Goal: Task Accomplishment & Management: Manage account settings

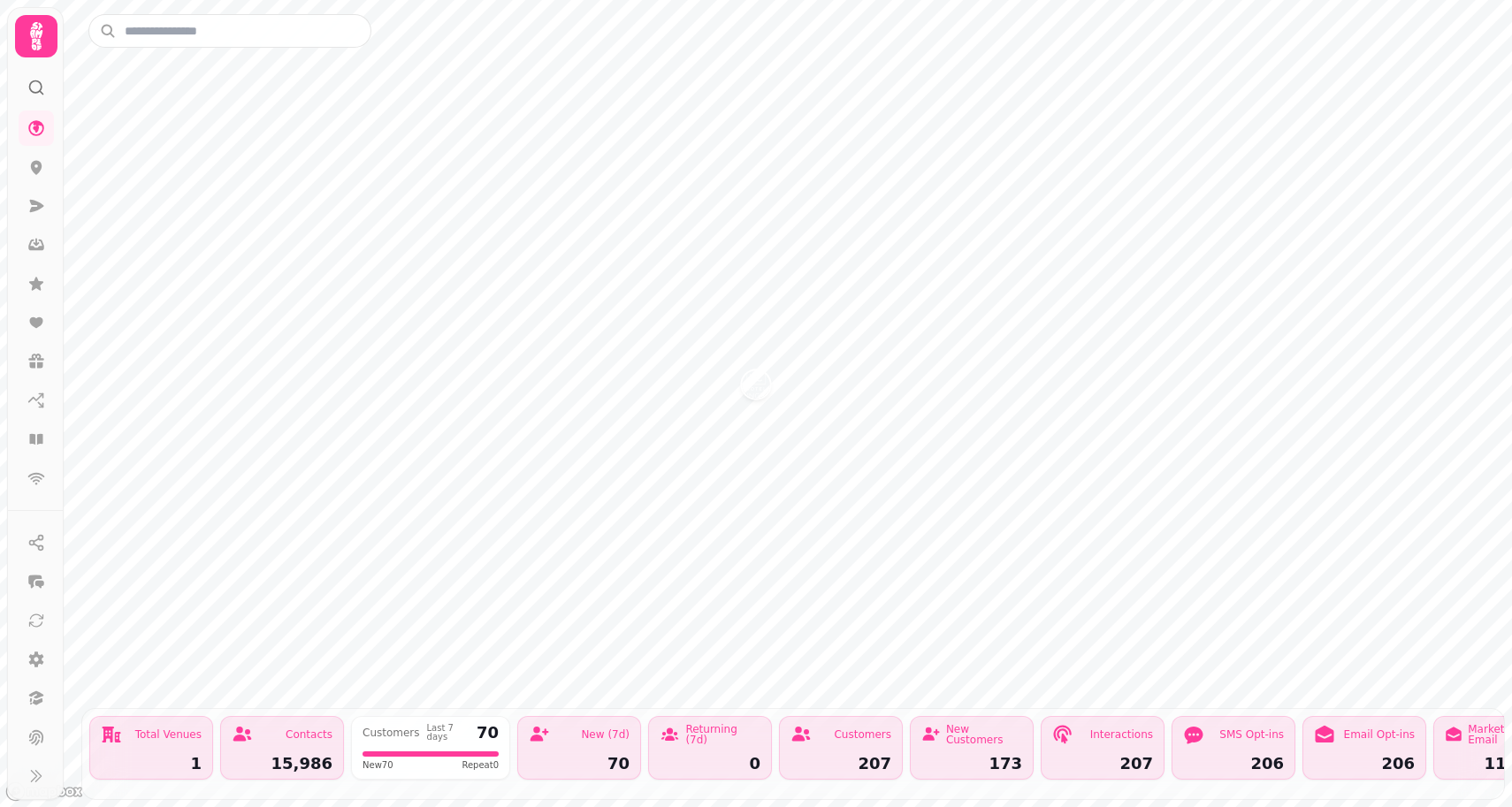
click at [34, 32] on icon at bounding box center [36, 35] width 13 height 28
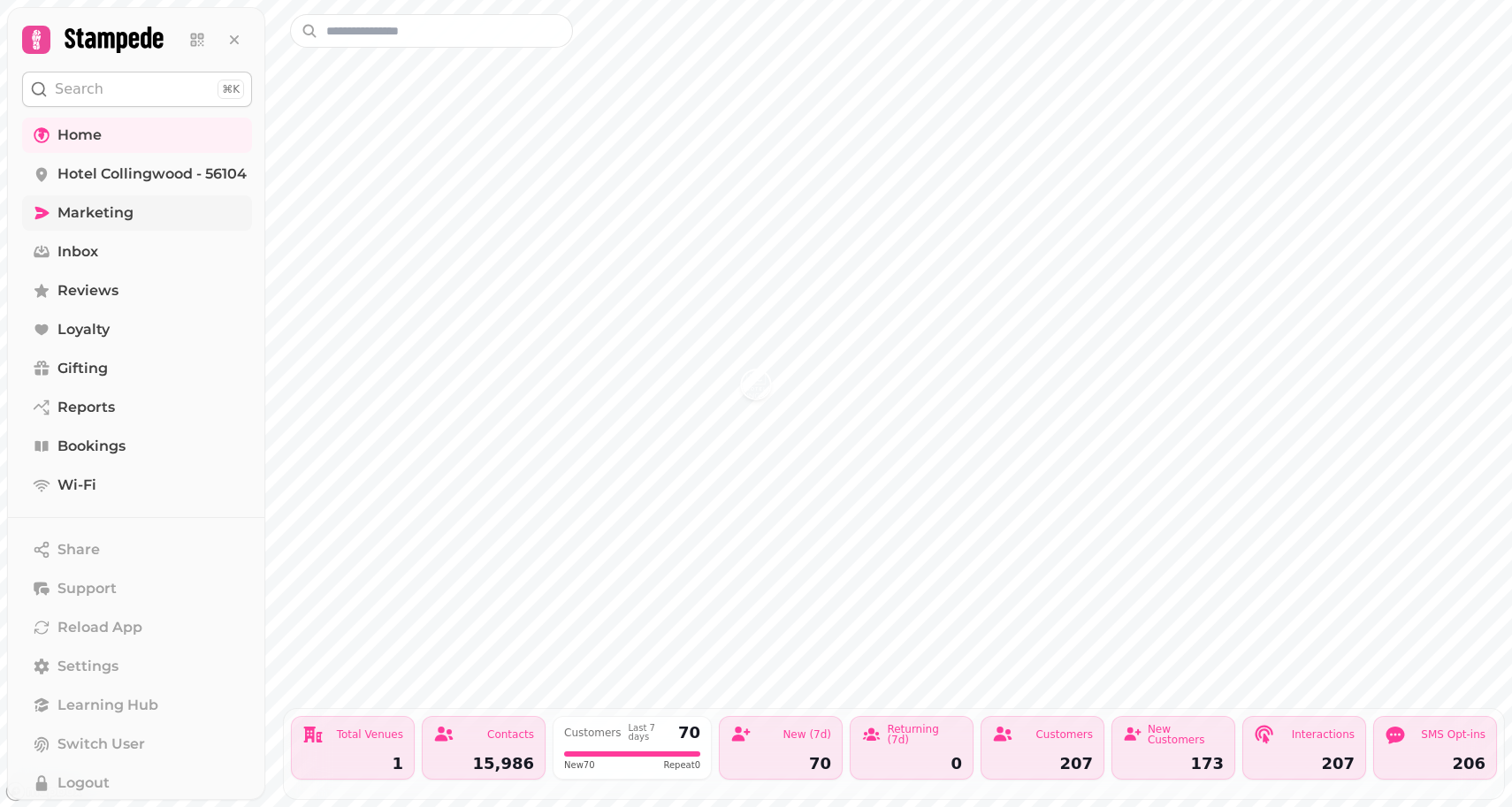
click at [101, 208] on span "Marketing" at bounding box center [95, 212] width 76 height 21
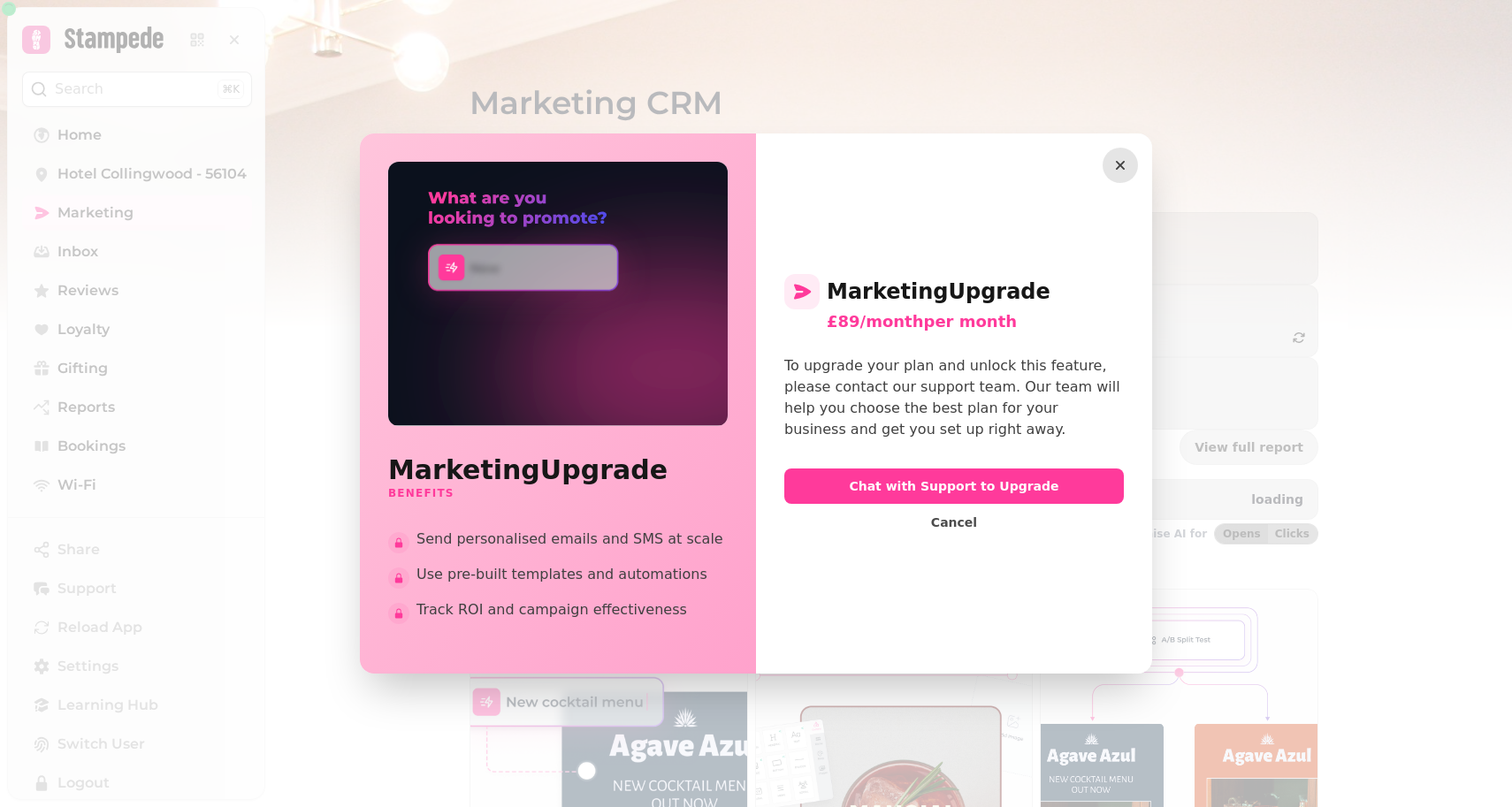
click at [1121, 165] on icon "button" at bounding box center [1120, 165] width 9 height 9
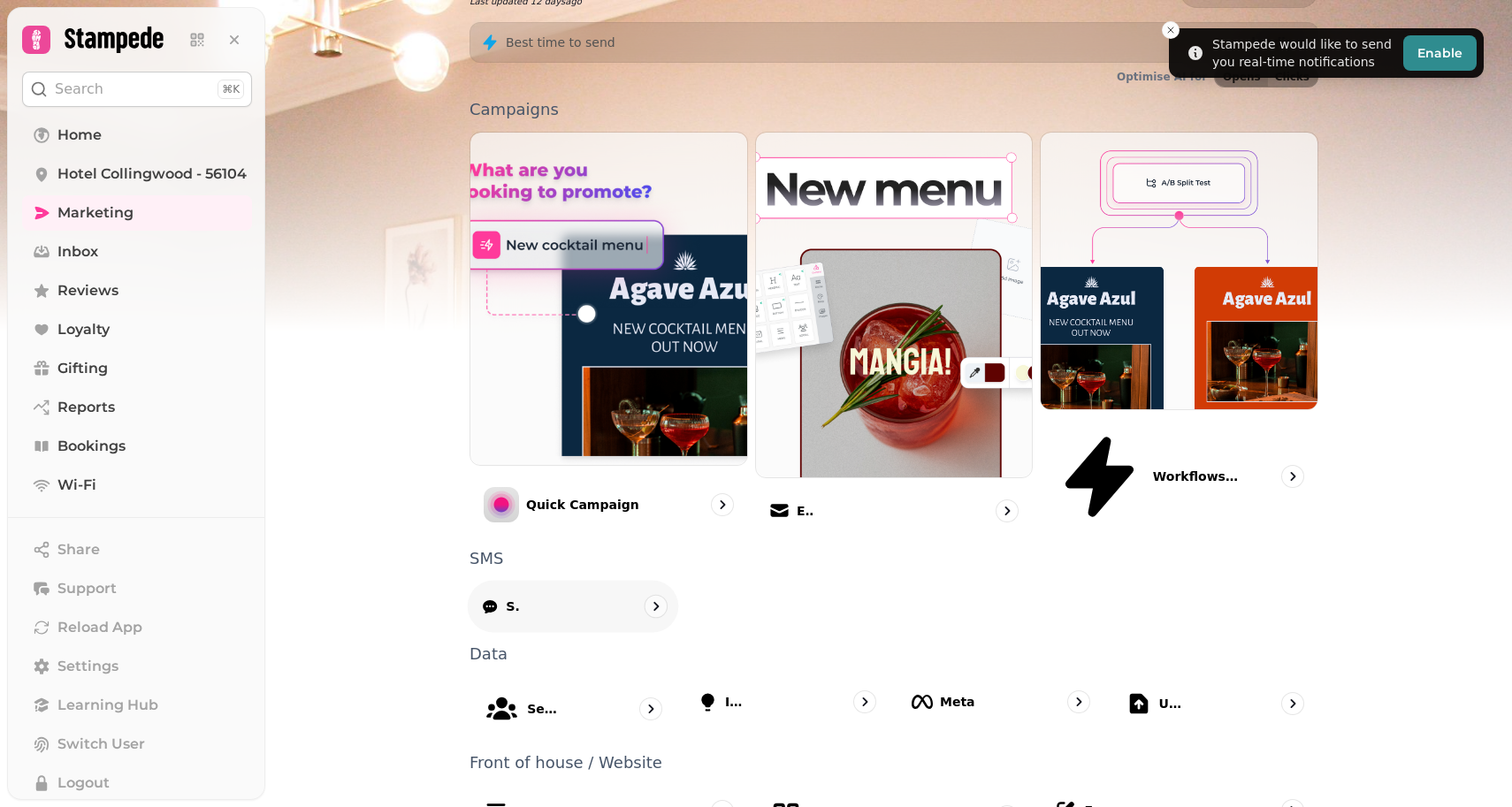
scroll to position [456, 0]
click at [141, 131] on link "Home" at bounding box center [137, 135] width 230 height 35
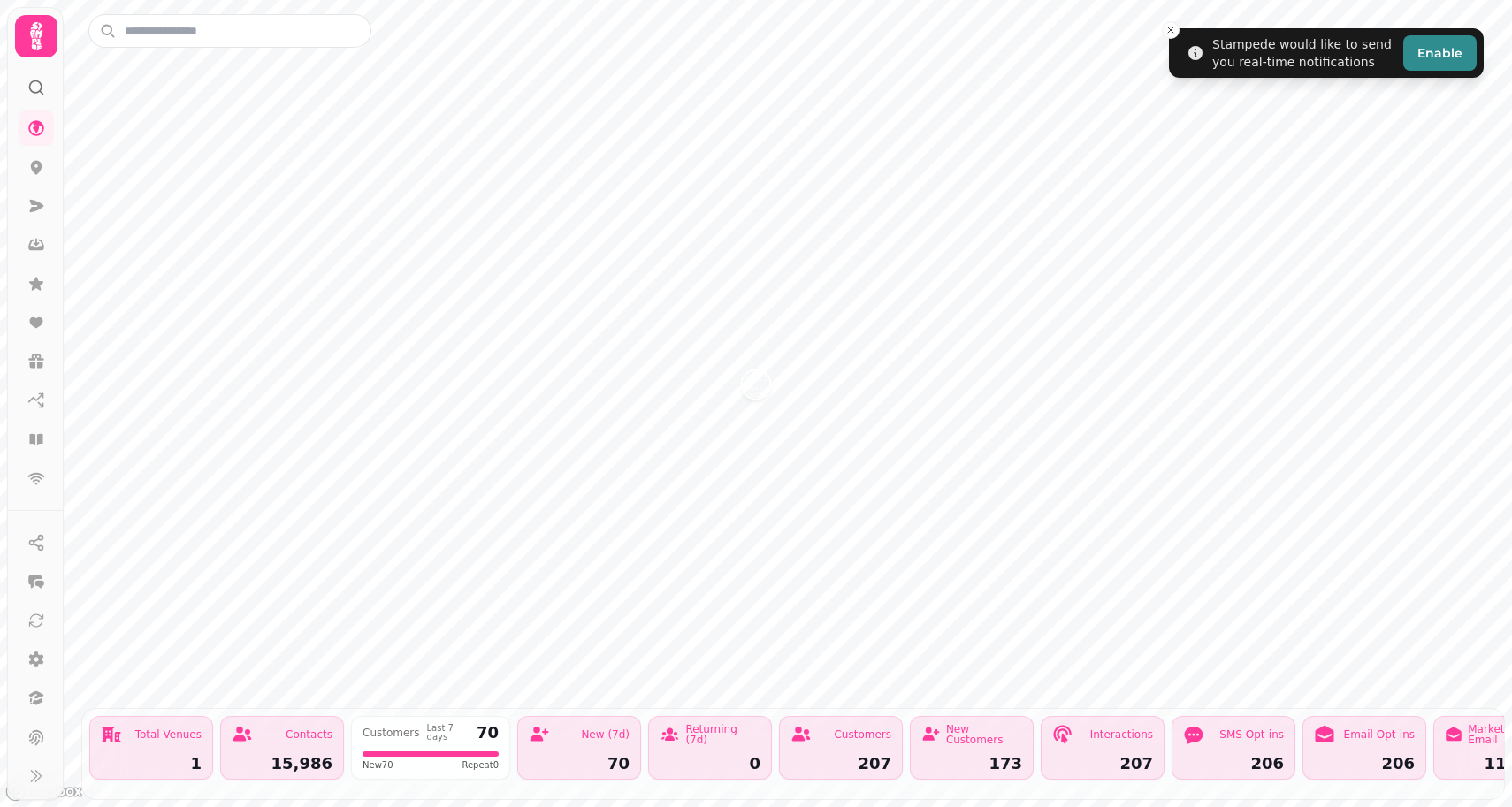
click at [35, 42] on icon at bounding box center [36, 35] width 13 height 28
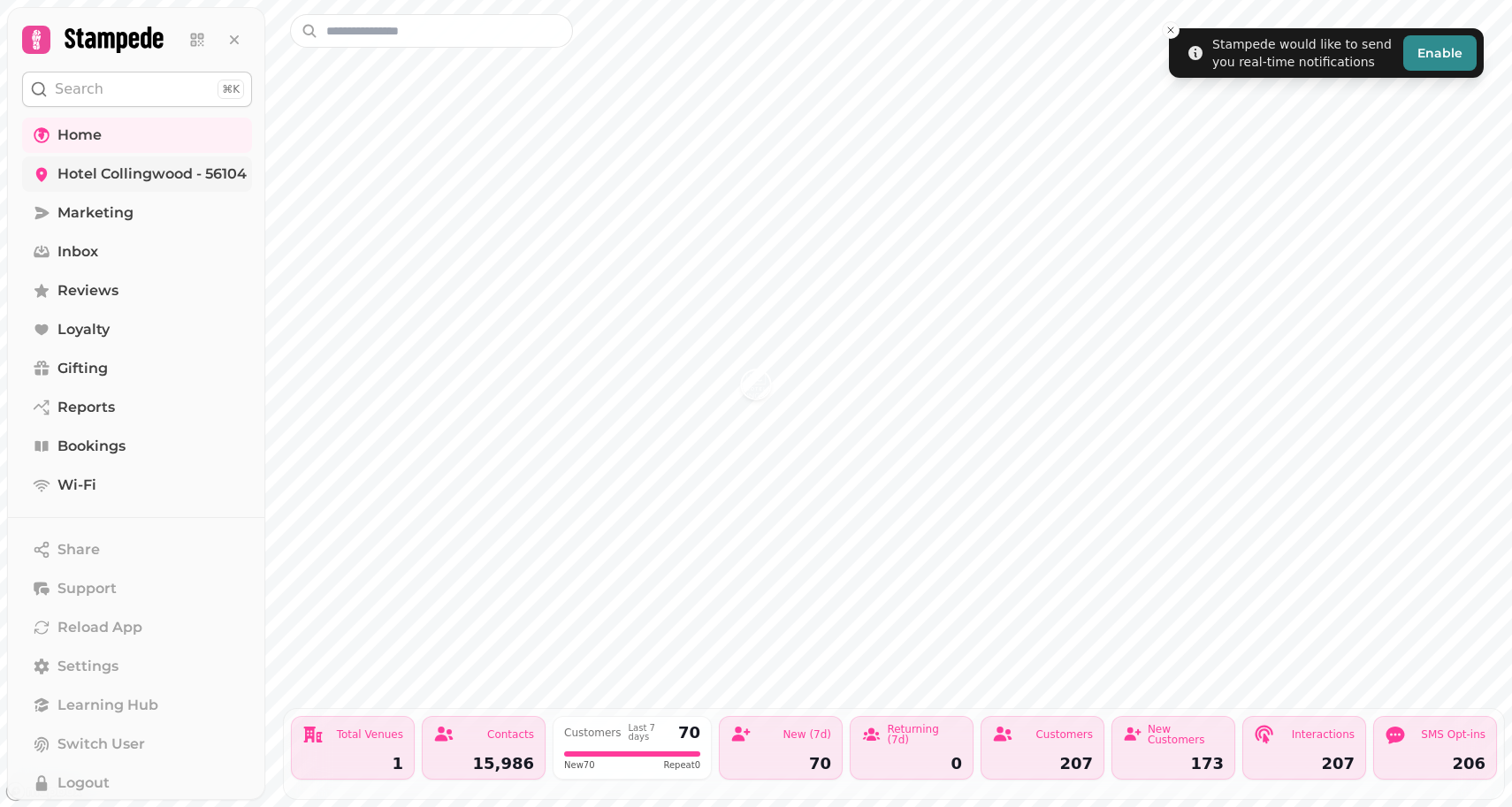
click at [86, 178] on span "Hotel Collingwood - 56104" at bounding box center [151, 173] width 190 height 21
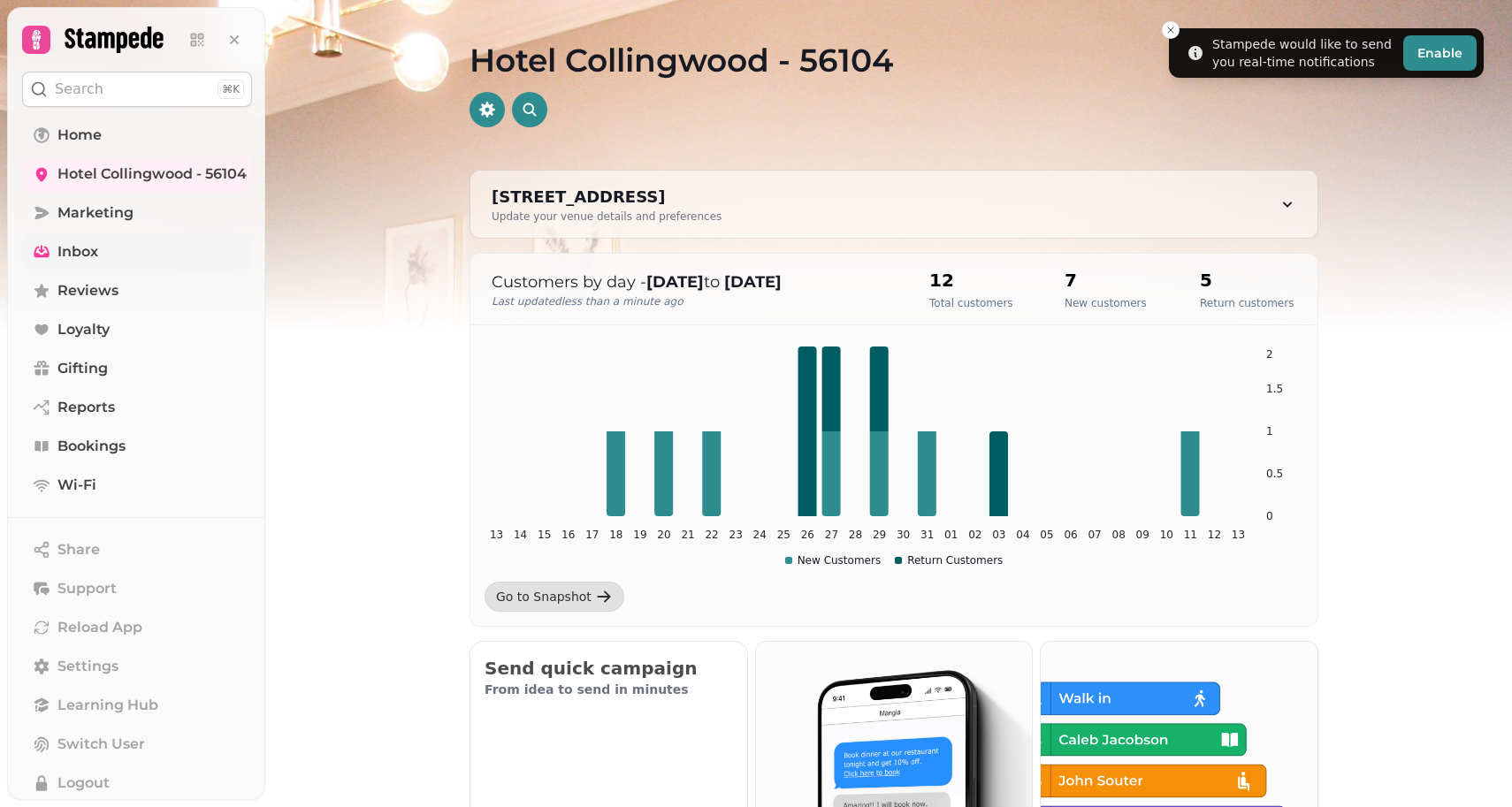
click at [141, 249] on link "Inbox" at bounding box center [137, 251] width 230 height 35
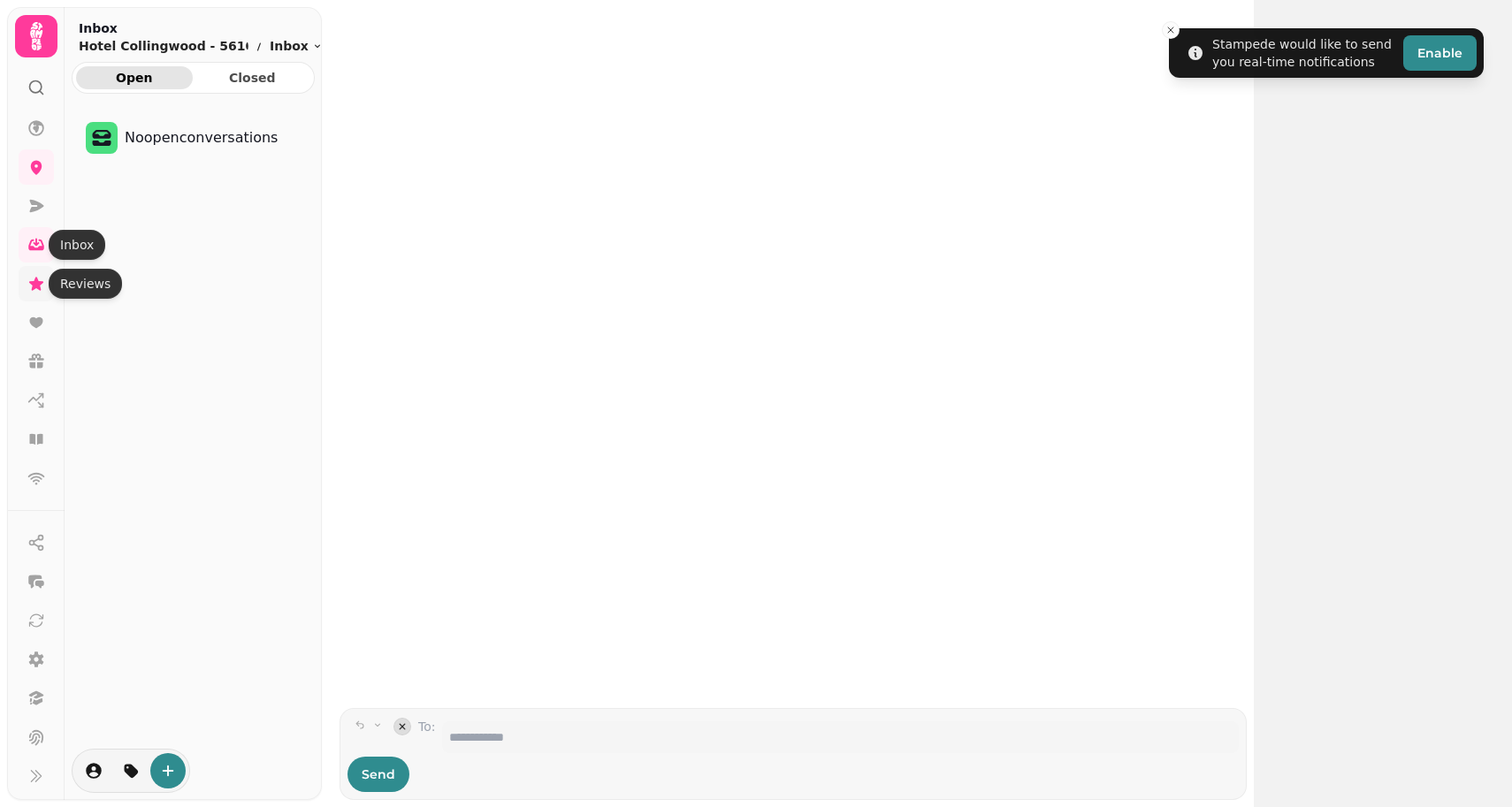
click at [33, 286] on icon at bounding box center [36, 283] width 15 height 14
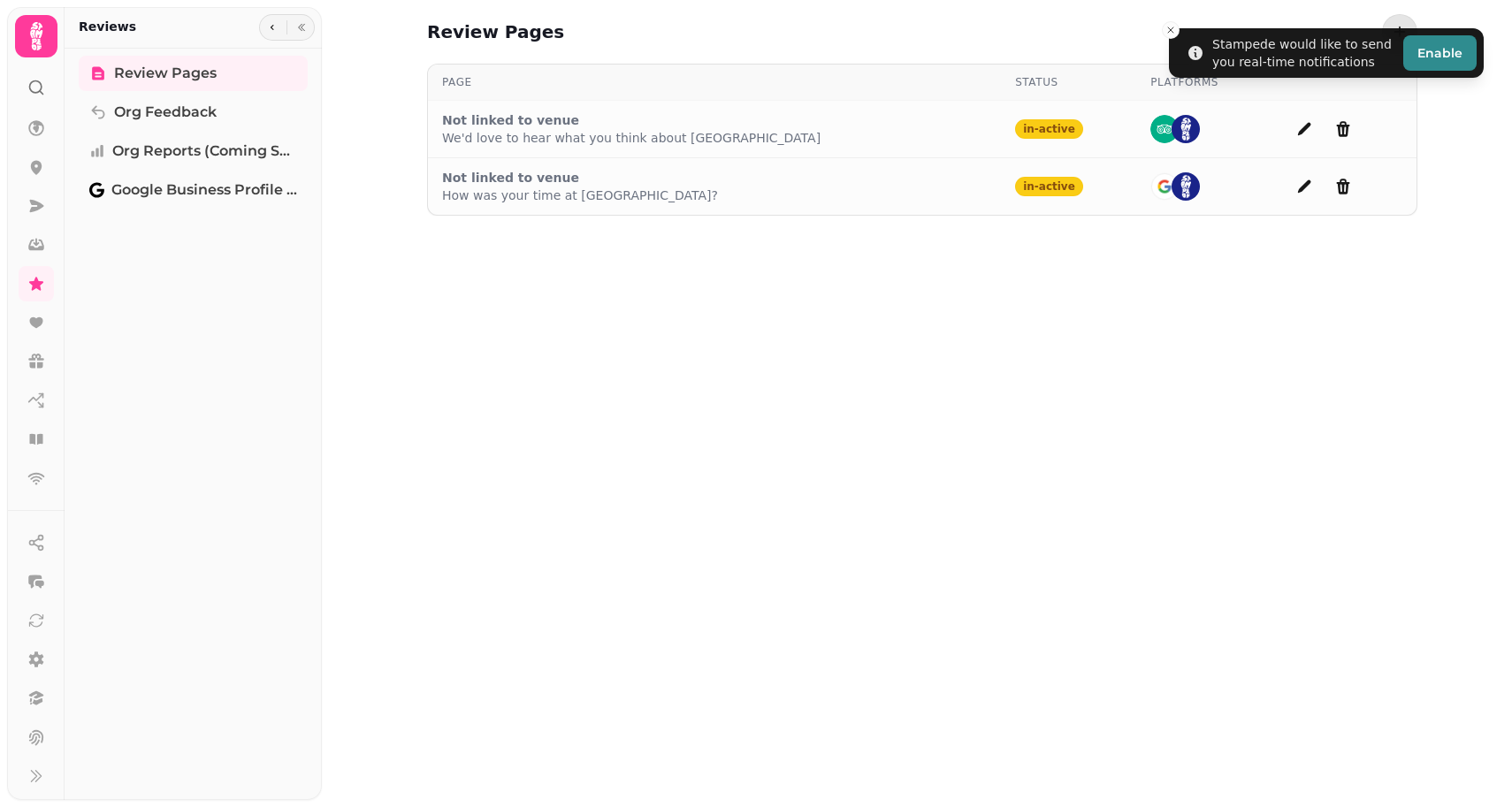
click at [38, 47] on icon at bounding box center [36, 35] width 13 height 28
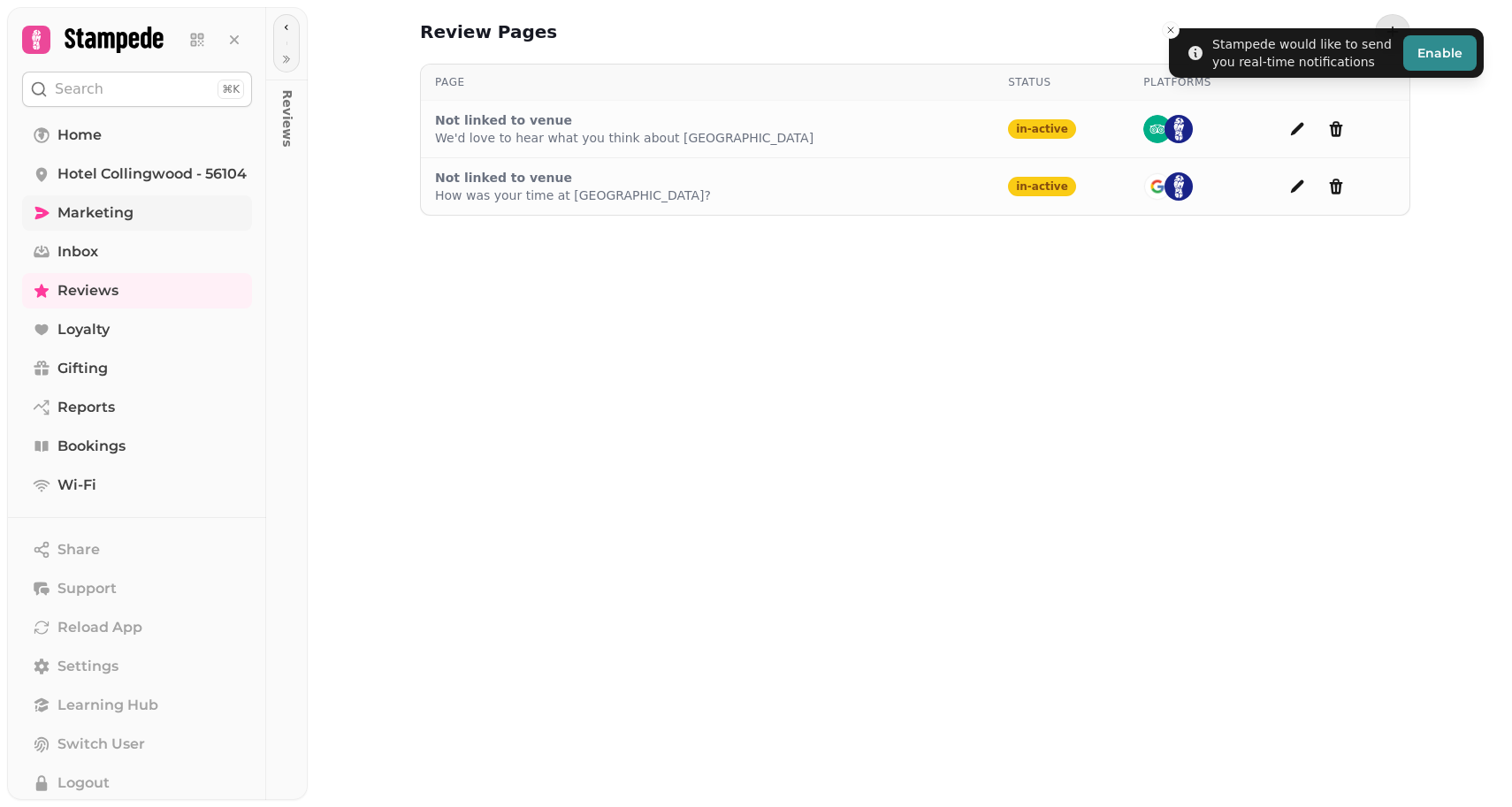
click at [84, 228] on link "Marketing" at bounding box center [137, 212] width 230 height 35
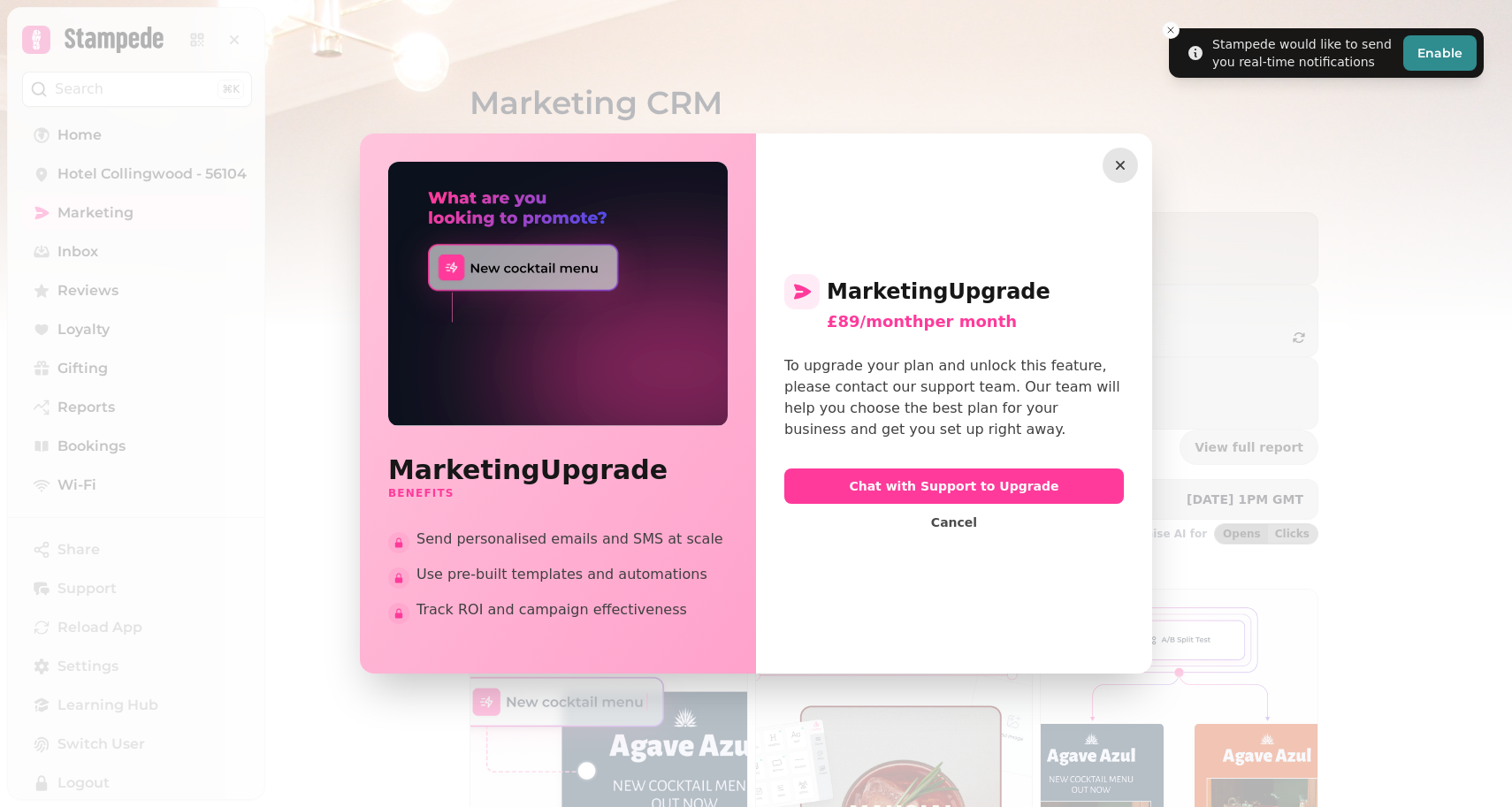
click at [1118, 166] on icon "button" at bounding box center [1121, 166] width 18 height 18
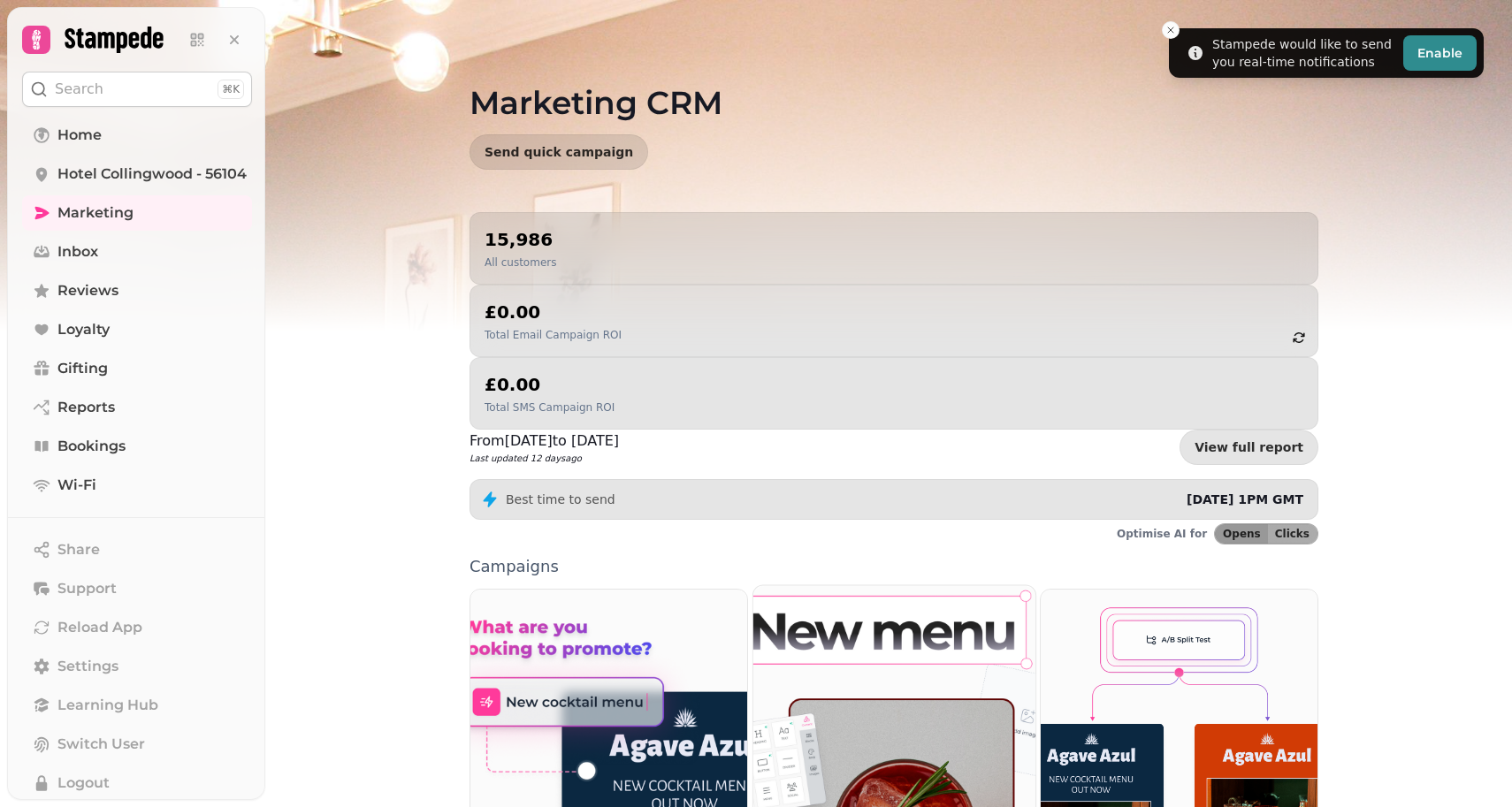
click at [870, 643] on img at bounding box center [894, 762] width 310 height 387
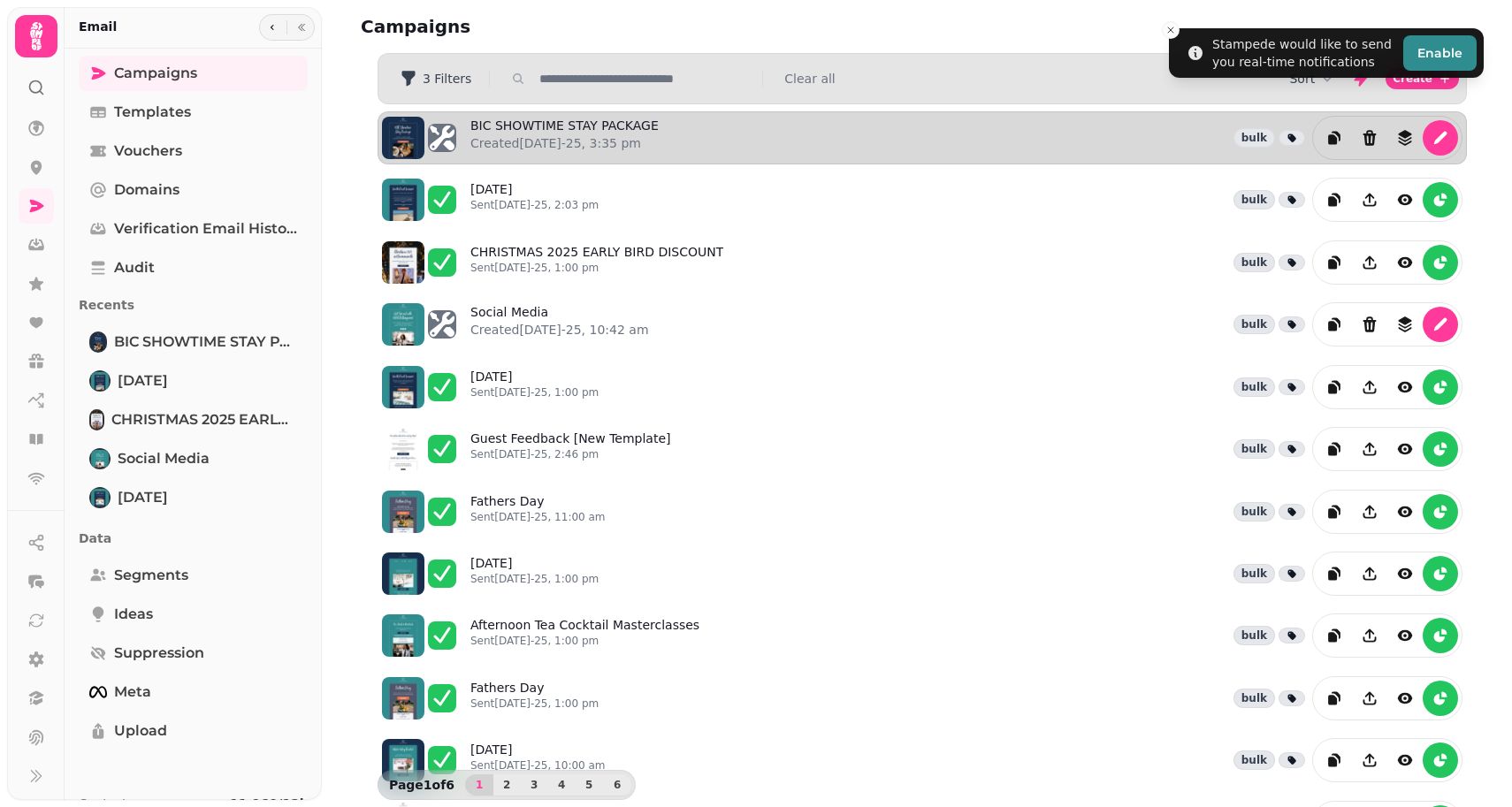
click at [664, 131] on div "BIC SHOWTIME STAY PACKAGE Created [DATE]-25, 3:35 pm bulk" at bounding box center [967, 138] width 992 height 44
click at [529, 128] on link "BIC SHOWTIME STAY PACKAGE Created [DATE]-25, 3:35 pm" at bounding box center [565, 138] width 189 height 43
